Goal: Task Accomplishment & Management: Manage account settings

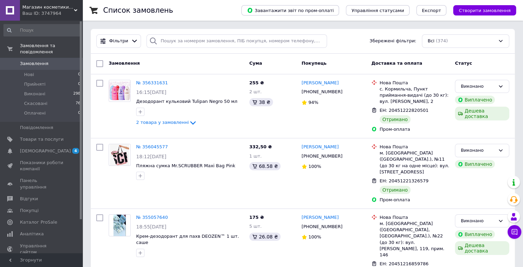
click at [64, 60] on span "0" at bounding box center [73, 63] width 19 height 6
click at [513, 232] on icon at bounding box center [514, 232] width 6 height 6
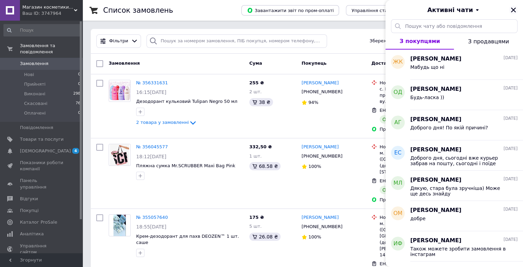
click at [511, 10] on icon "Закрити" at bounding box center [513, 10] width 6 height 6
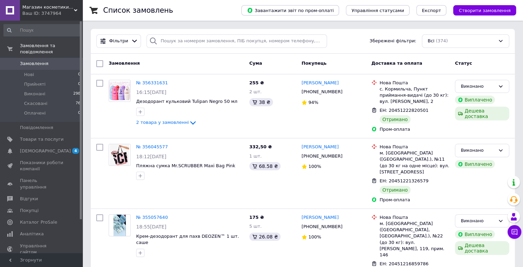
click at [57, 60] on span "Замовлення" at bounding box center [42, 63] width 44 height 6
click at [48, 60] on span "Замовлення" at bounding box center [42, 63] width 44 height 6
click at [52, 60] on span "Замовлення" at bounding box center [42, 63] width 44 height 6
click at [56, 60] on span "Замовлення" at bounding box center [42, 63] width 44 height 6
click at [65, 70] on li "Нові 0" at bounding box center [42, 75] width 85 height 10
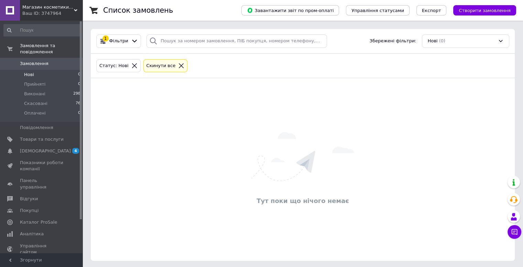
click at [64, 60] on span "0" at bounding box center [73, 63] width 19 height 6
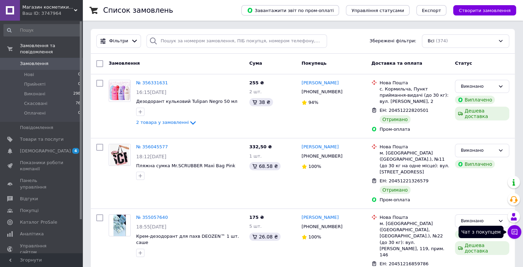
click at [512, 231] on icon at bounding box center [514, 231] width 7 height 7
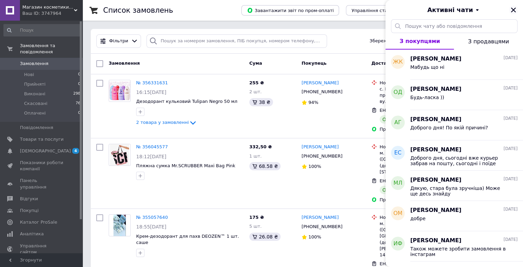
click at [513, 10] on icon "Закрити" at bounding box center [513, 10] width 5 height 5
